Goal: Contribute content: Add original content to the website for others to see

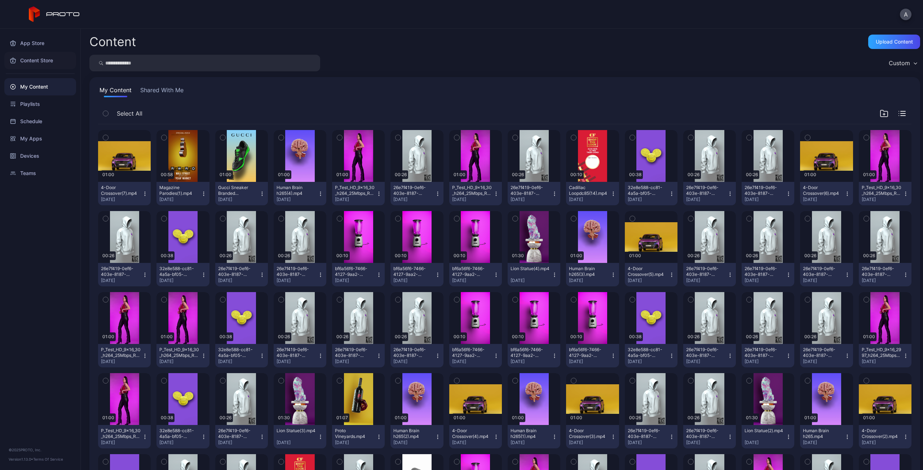
click at [44, 65] on div "Content Store" at bounding box center [40, 60] width 72 height 17
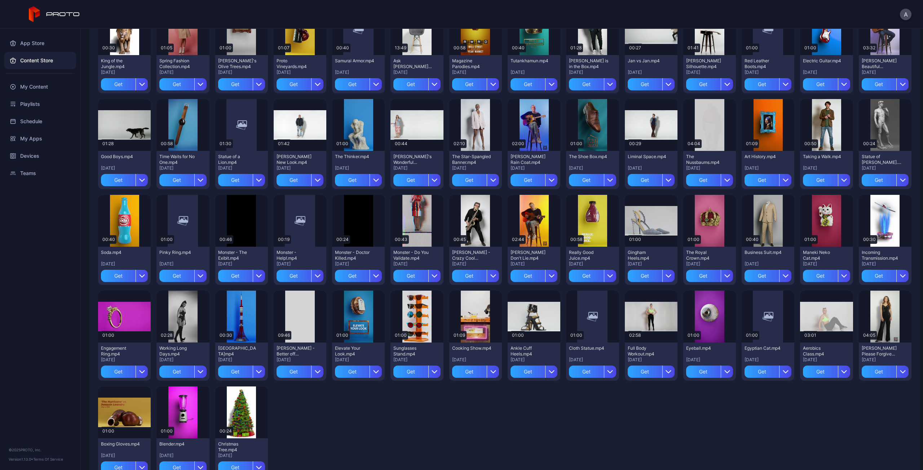
scroll to position [313, 0]
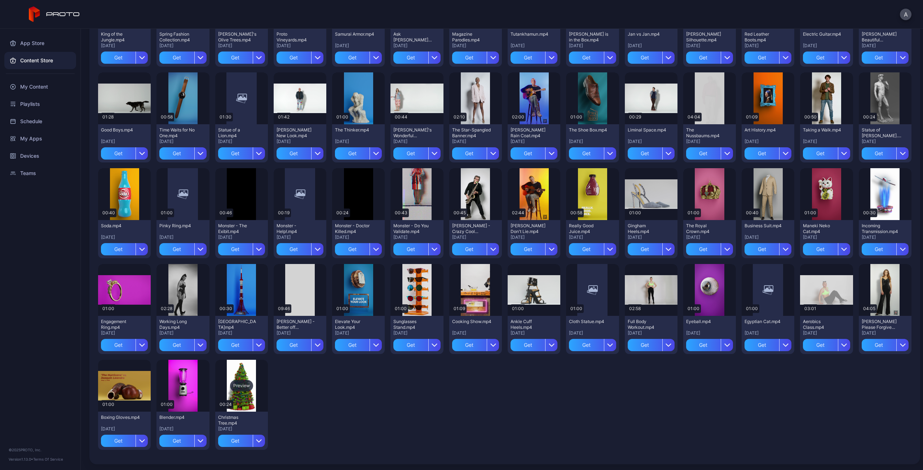
click at [238, 399] on div "Preview" at bounding box center [241, 386] width 53 height 52
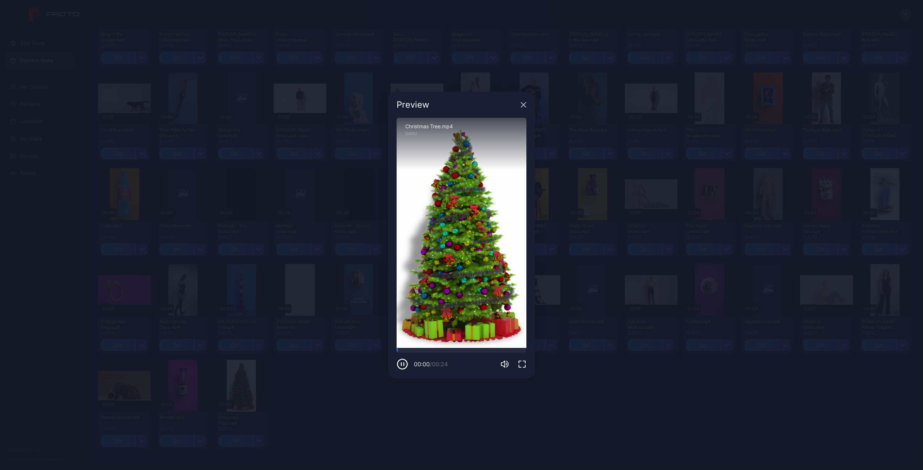
click at [330, 394] on div "Preview Sorry, your browser doesn‘t support embedded videos 00:00 / 00:24 Chris…" at bounding box center [461, 235] width 923 height 470
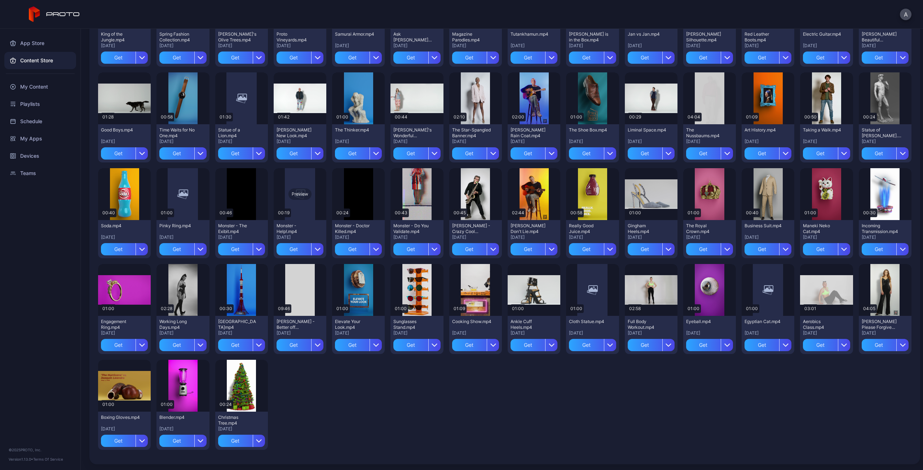
click at [299, 206] on div "Preview" at bounding box center [300, 194] width 53 height 52
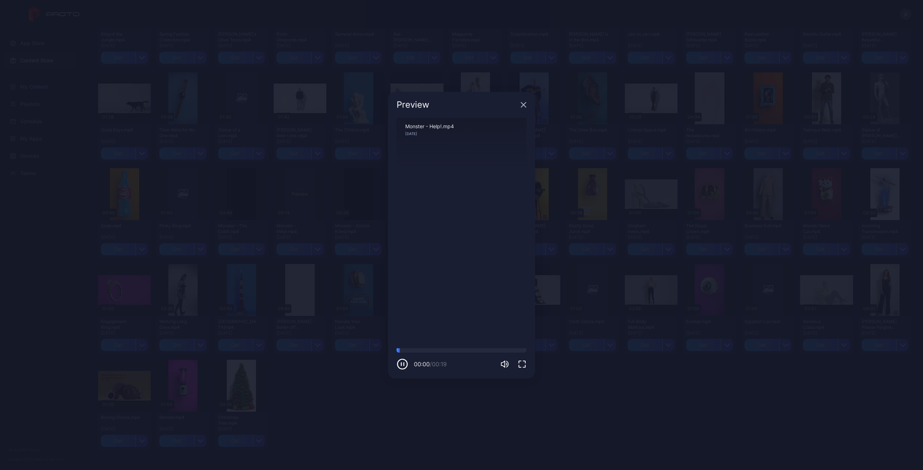
click at [299, 206] on div "Preview Sorry, your browser doesn‘t support embedded videos 00:00 / 00:19 Monst…" at bounding box center [461, 235] width 923 height 470
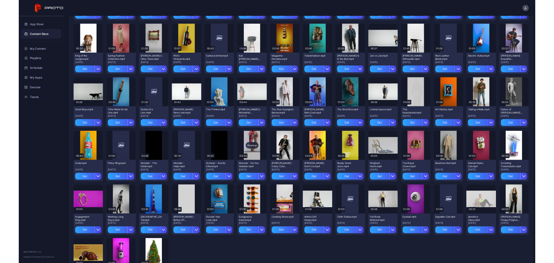
scroll to position [205, 0]
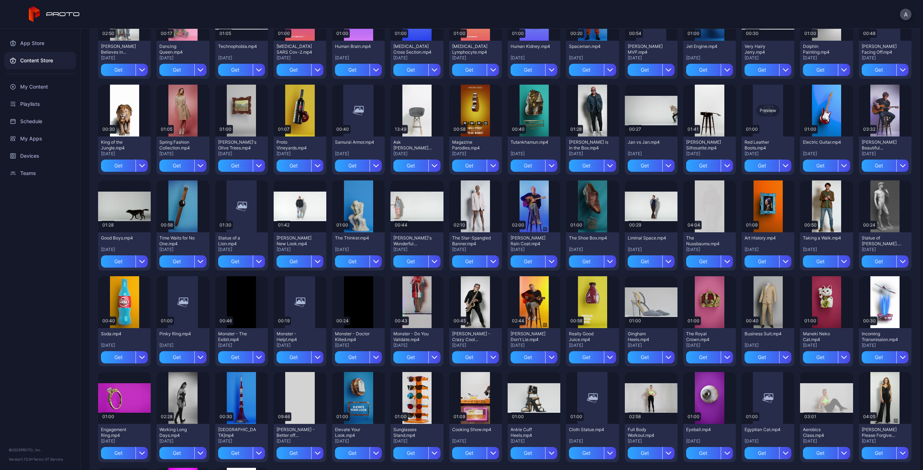
click at [764, 127] on div "Preview" at bounding box center [768, 111] width 53 height 52
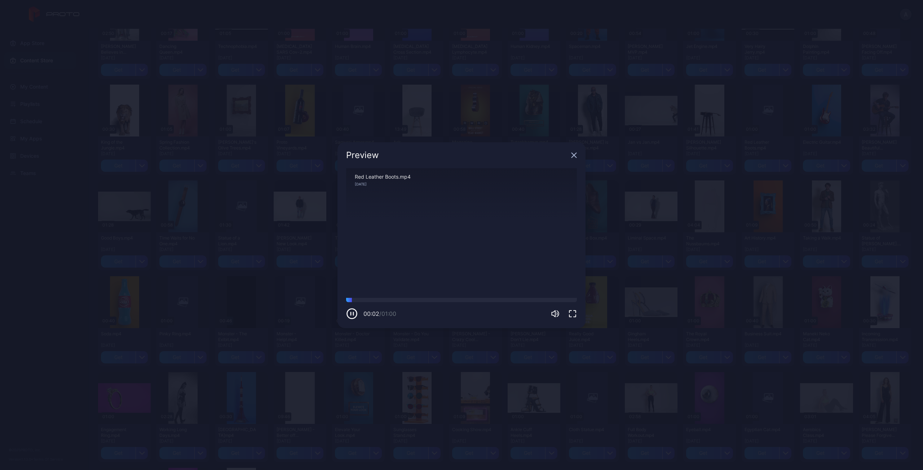
click at [571, 153] on div "Preview" at bounding box center [461, 155] width 248 height 26
click at [574, 155] on icon "button" at bounding box center [574, 155] width 5 height 5
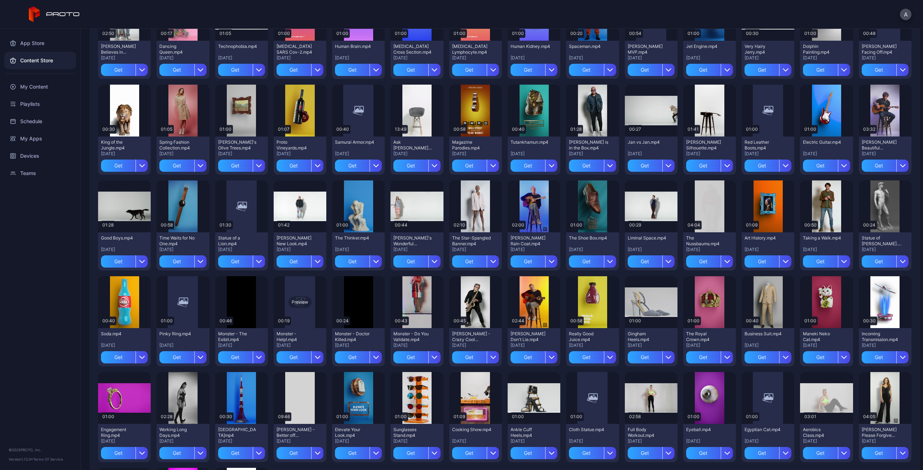
click at [307, 310] on div "Preview" at bounding box center [300, 302] width 53 height 52
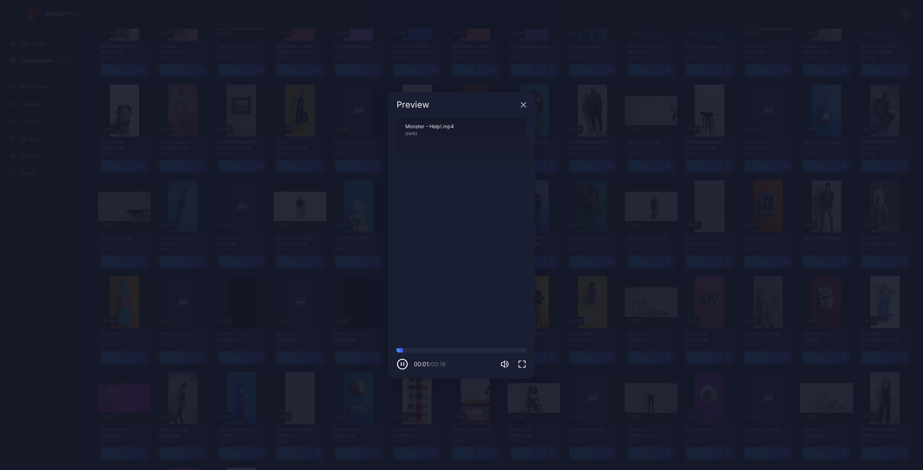
click at [525, 106] on icon "button" at bounding box center [523, 104] width 5 height 5
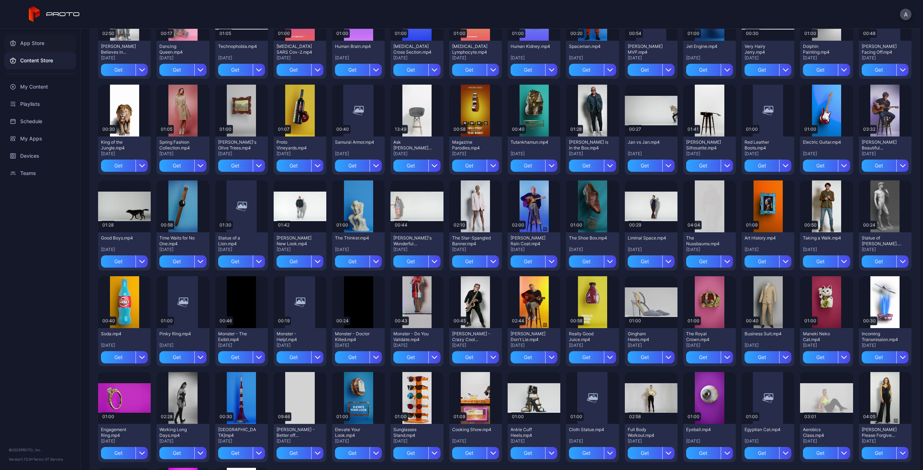
click at [50, 40] on div "App Store" at bounding box center [40, 43] width 72 height 17
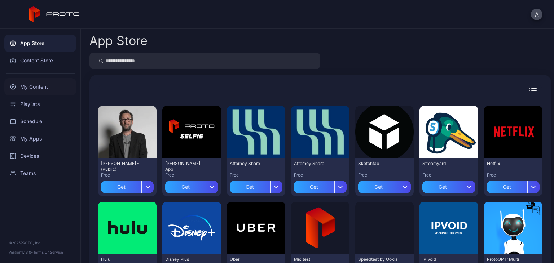
click at [39, 83] on div "My Content" at bounding box center [40, 86] width 72 height 17
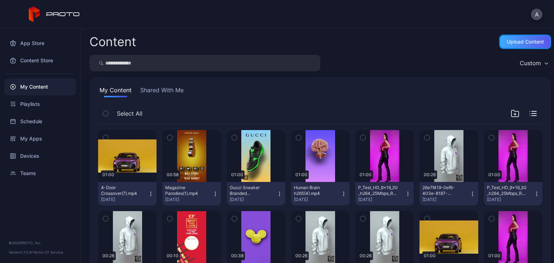
click at [509, 39] on div "Upload Content" at bounding box center [524, 42] width 37 height 6
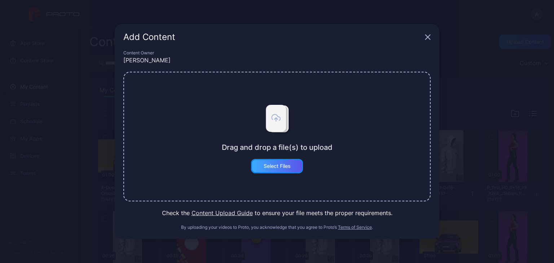
click at [267, 163] on div "Select Files" at bounding box center [277, 166] width 27 height 6
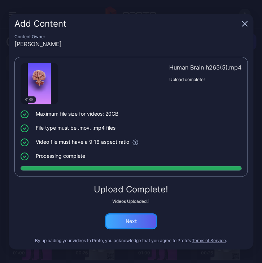
click at [136, 226] on div "Next" at bounding box center [131, 221] width 52 height 16
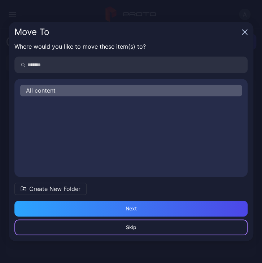
click at [145, 229] on div "Skip" at bounding box center [130, 228] width 233 height 16
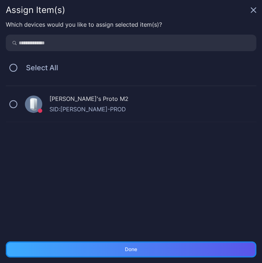
click at [146, 247] on div "Done" at bounding box center [131, 250] width 250 height 16
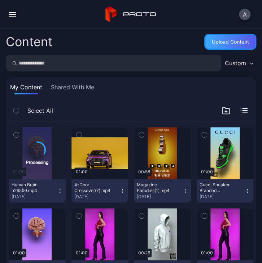
click at [222, 45] on div "Upload Content" at bounding box center [230, 42] width 52 height 16
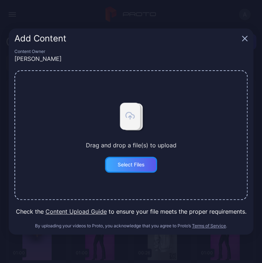
click at [137, 162] on div "Select Files" at bounding box center [131, 165] width 27 height 6
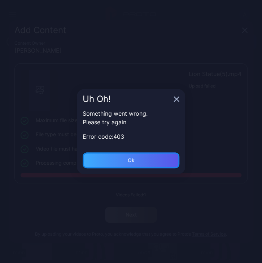
click at [166, 161] on div "Ok" at bounding box center [131, 160] width 97 height 16
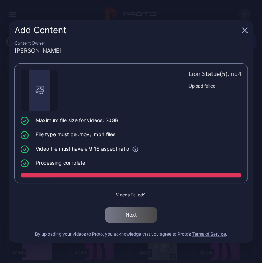
click at [245, 31] on icon "button" at bounding box center [244, 30] width 5 height 5
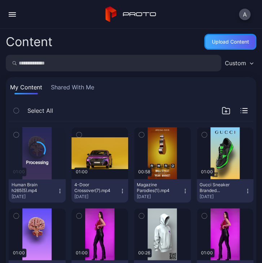
click at [218, 44] on div "Upload Content" at bounding box center [230, 42] width 37 height 6
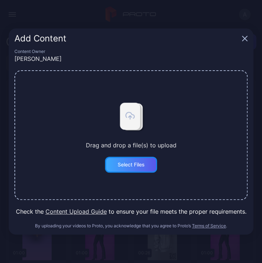
click at [123, 170] on div "Select Files" at bounding box center [131, 165] width 52 height 16
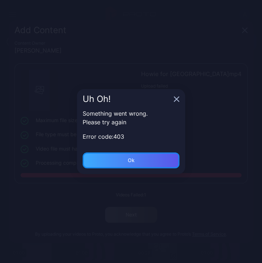
click at [156, 158] on div "Ok" at bounding box center [131, 160] width 97 height 16
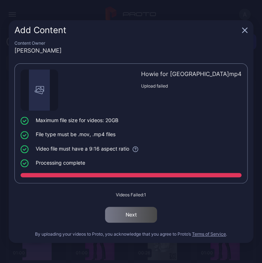
click at [241, 30] on div "Add Content" at bounding box center [131, 30] width 244 height 20
click at [243, 32] on icon "button" at bounding box center [244, 30] width 5 height 5
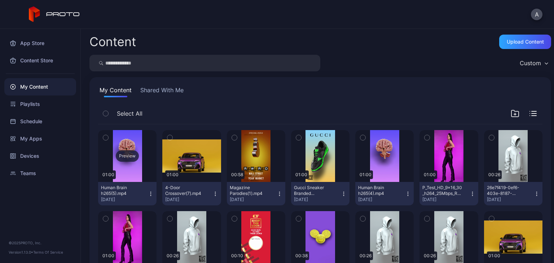
click at [127, 171] on div "Preview" at bounding box center [127, 156] width 58 height 52
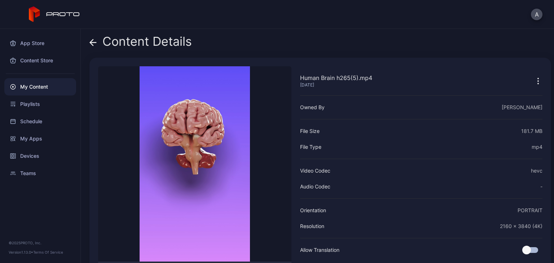
click at [96, 43] on icon at bounding box center [92, 42] width 7 height 7
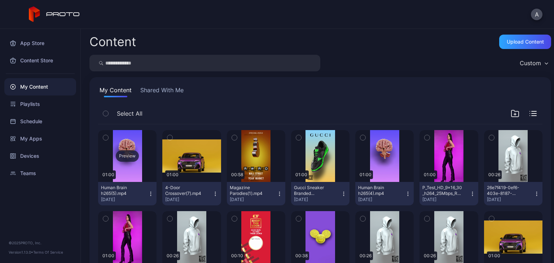
click at [142, 172] on div "Preview" at bounding box center [127, 156] width 58 height 52
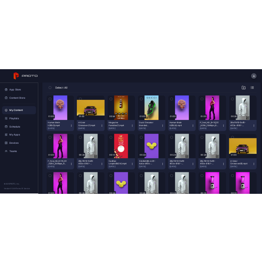
scroll to position [108, 0]
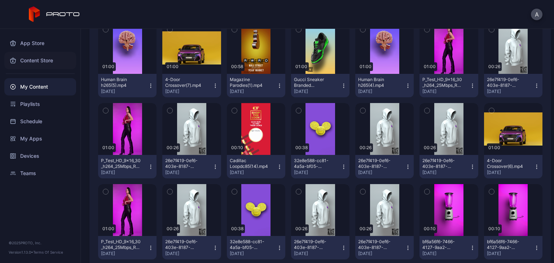
click at [49, 56] on div "Content Store" at bounding box center [40, 60] width 72 height 17
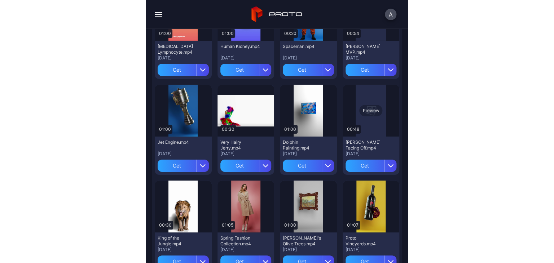
scroll to position [577, 0]
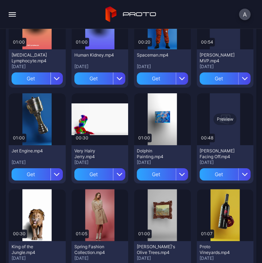
click at [212, 130] on div "Preview" at bounding box center [224, 119] width 57 height 52
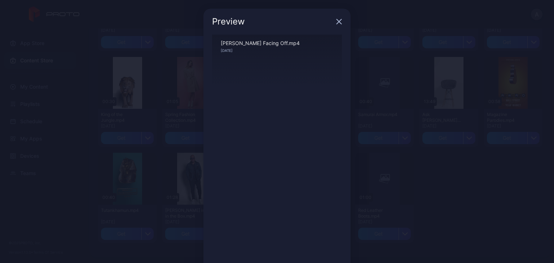
scroll to position [424, 0]
click at [337, 18] on div "Preview" at bounding box center [276, 22] width 147 height 26
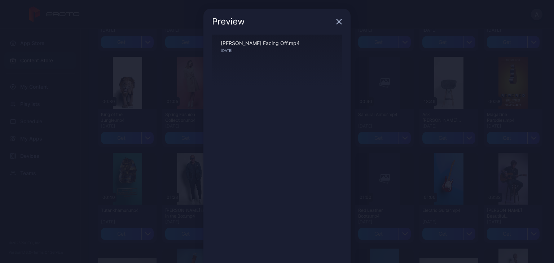
click at [336, 22] on icon "button" at bounding box center [339, 22] width 6 height 6
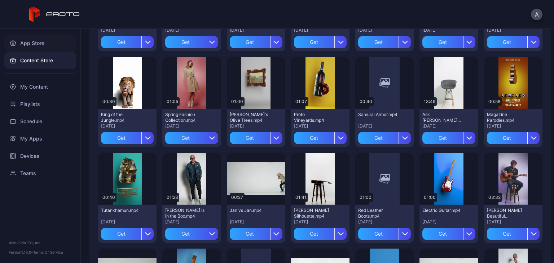
click at [32, 49] on div "App Store" at bounding box center [40, 43] width 72 height 17
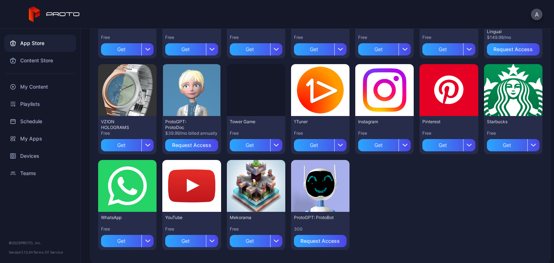
scroll to position [241, 0]
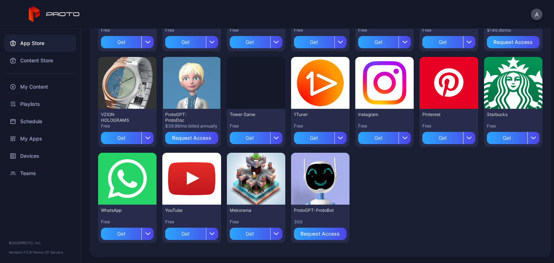
click at [31, 42] on div "App Store" at bounding box center [40, 43] width 72 height 17
